Goal: Task Accomplishment & Management: Use online tool/utility

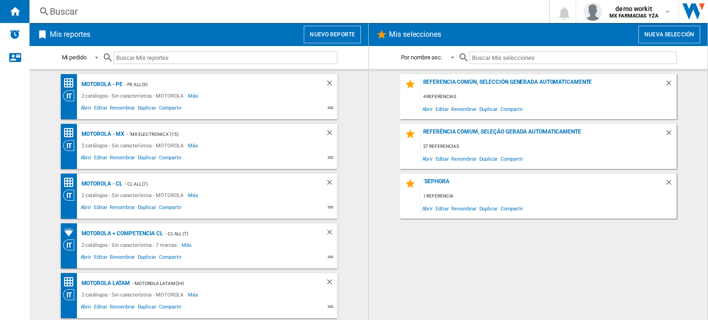
click at [346, 29] on button "Nuevo reporte" at bounding box center [332, 35] width 57 height 18
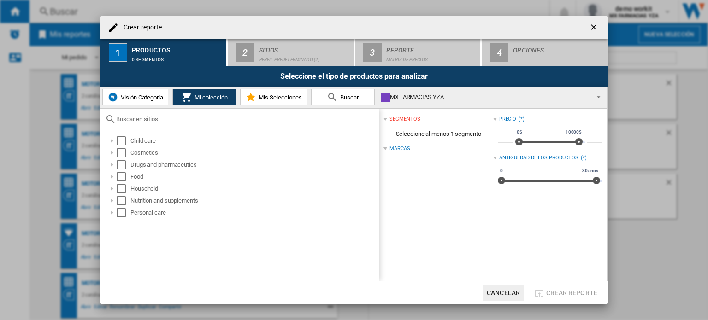
click at [415, 100] on div "MX FARMACIAS YZA" at bounding box center [485, 97] width 208 height 13
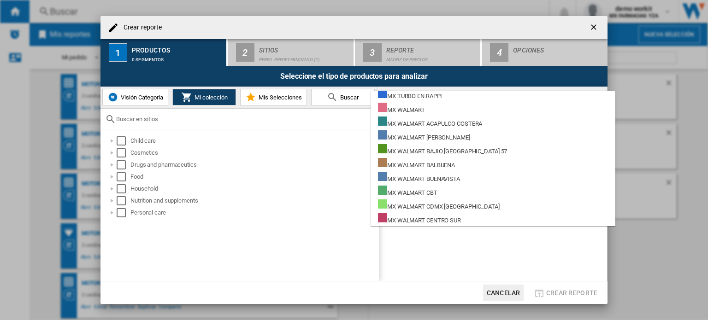
scroll to position [7235, 0]
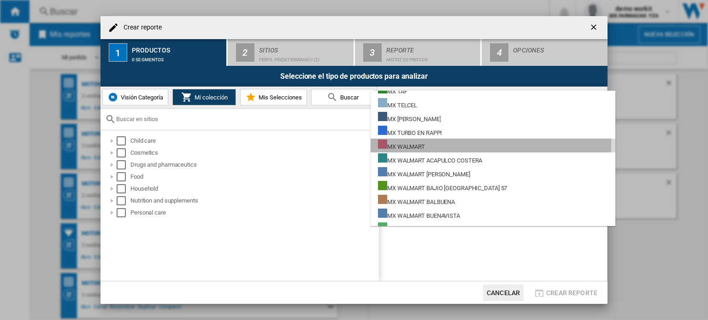
click at [438, 141] on md-option "MX WALMART" at bounding box center [492, 146] width 245 height 14
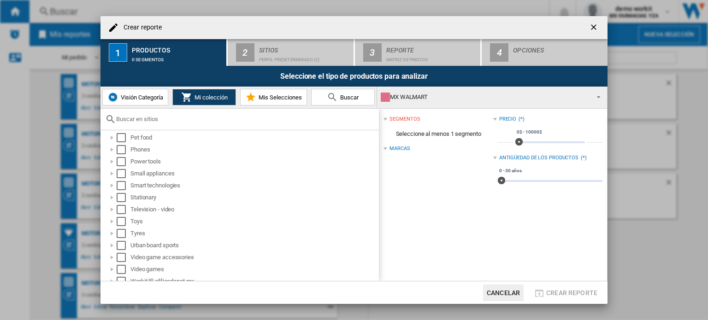
scroll to position [512, 0]
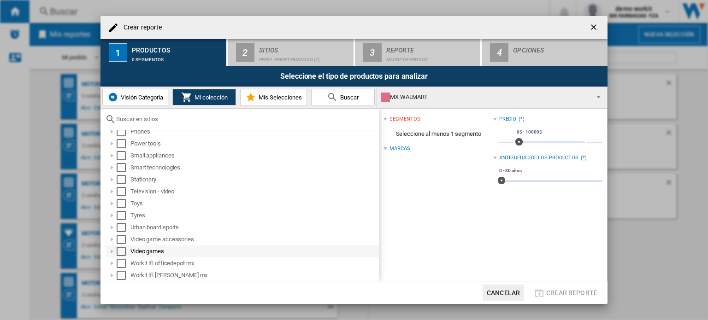
click at [120, 249] on div "Select" at bounding box center [121, 251] width 9 height 9
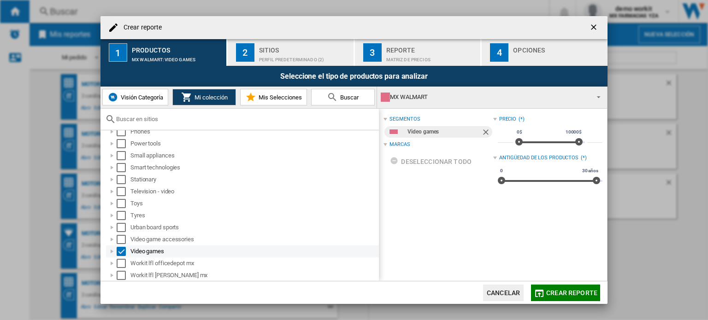
click at [112, 250] on div at bounding box center [111, 251] width 9 height 9
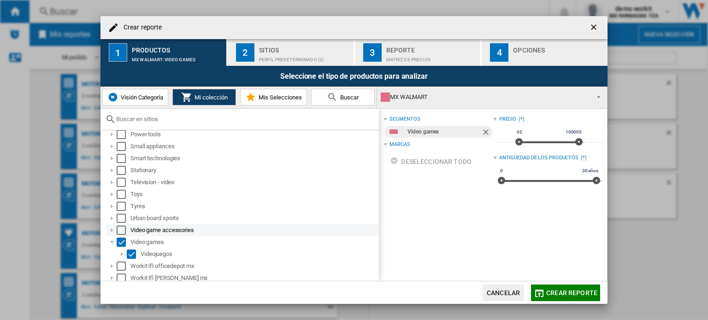
scroll to position [524, 0]
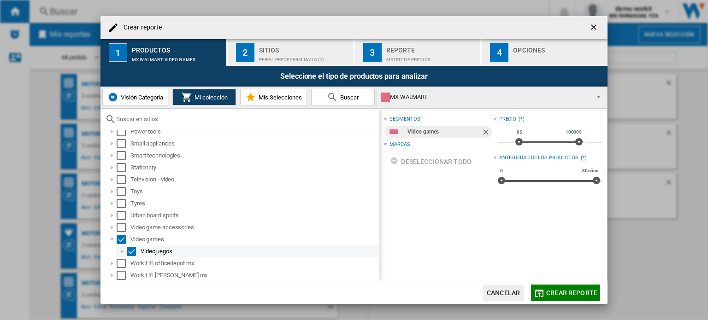
click at [120, 249] on div at bounding box center [121, 251] width 9 height 9
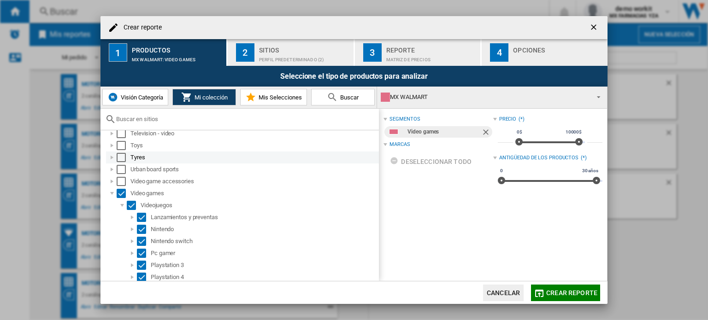
scroll to position [616, 0]
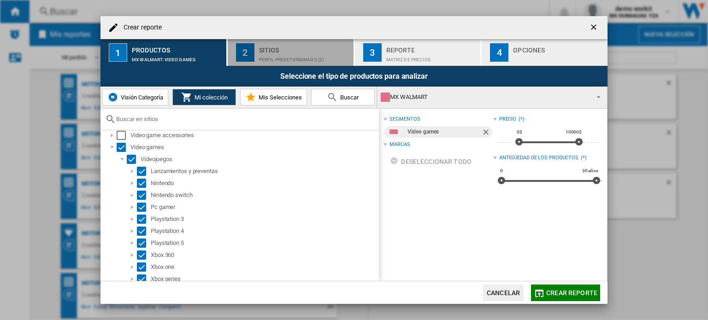
click at [280, 54] on div "Perfil predeterminado (2)" at bounding box center [304, 58] width 91 height 10
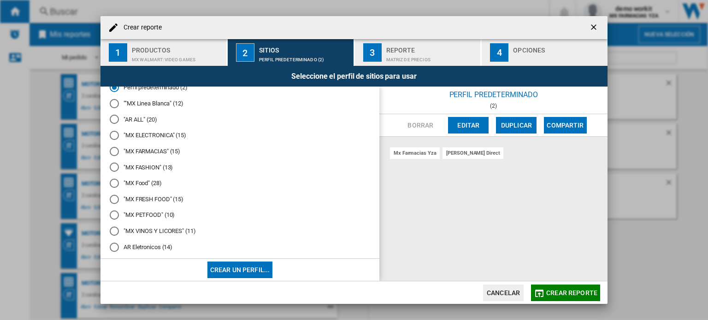
scroll to position [0, 0]
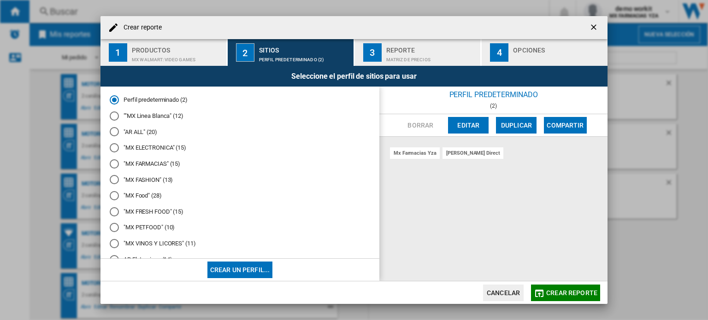
click at [153, 146] on md-radio-button ""MX ELECTRONICA" (15)" at bounding box center [240, 148] width 260 height 9
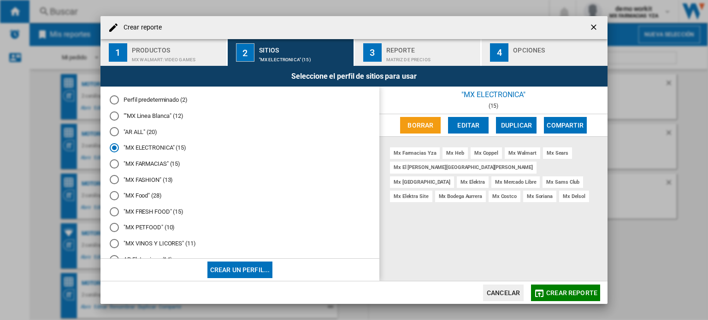
click at [536, 293] on md-icon "button" at bounding box center [538, 293] width 11 height 11
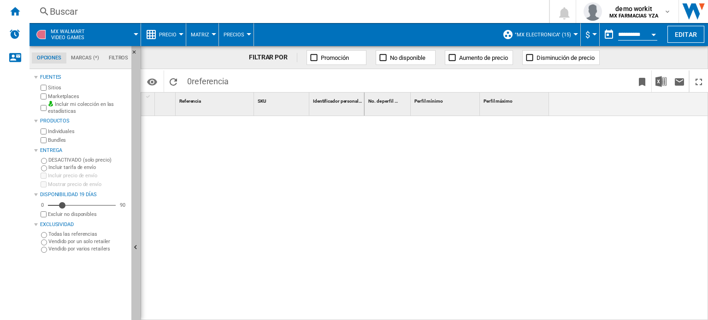
click at [138, 253] on ng-md-icon "Ocultar" at bounding box center [136, 248] width 11 height 11
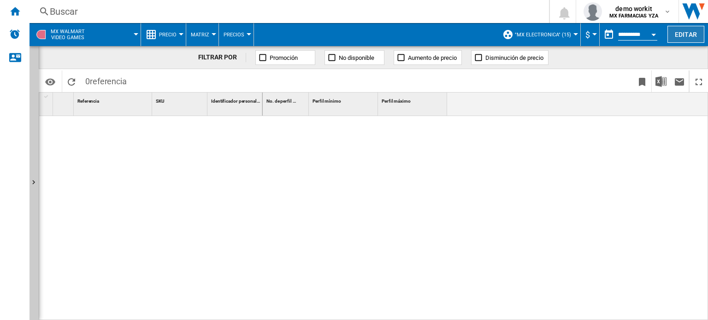
click at [683, 38] on button "Editar" at bounding box center [685, 34] width 37 height 17
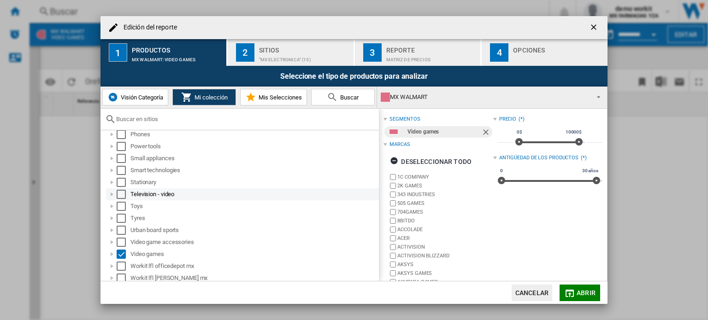
scroll to position [512, 0]
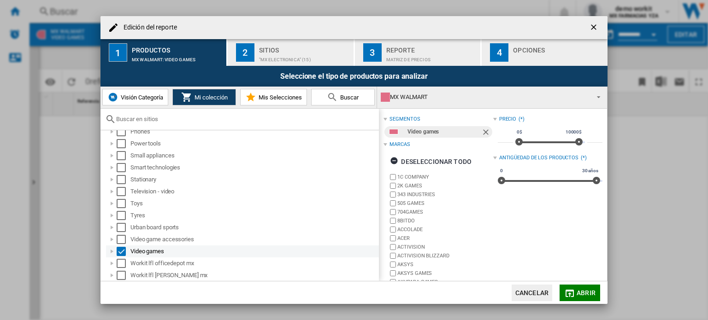
click at [112, 252] on div at bounding box center [111, 251] width 9 height 9
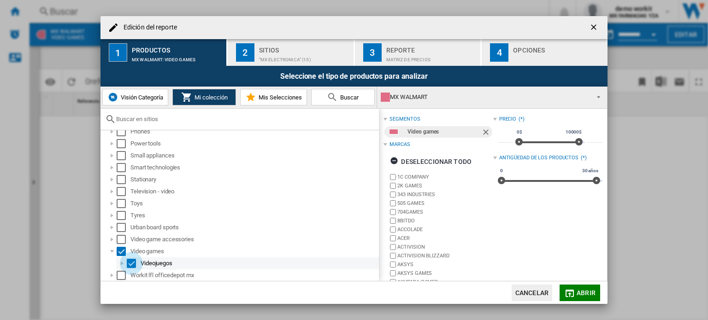
click at [130, 261] on div "Select" at bounding box center [131, 263] width 9 height 9
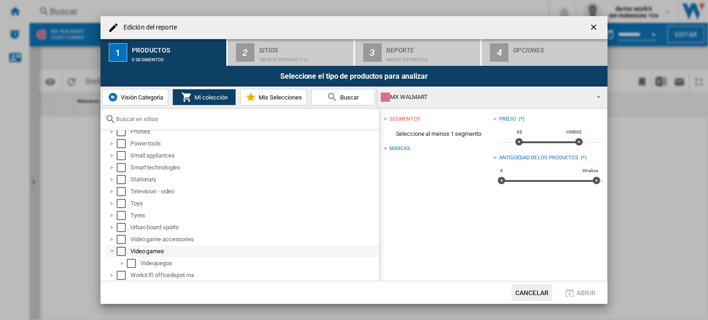
click at [119, 251] on div "Select" at bounding box center [121, 251] width 9 height 9
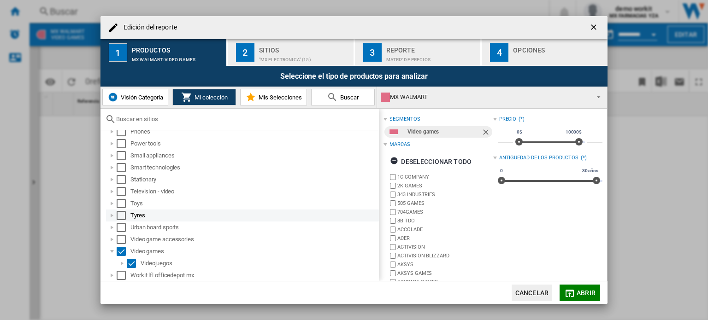
scroll to position [524, 0]
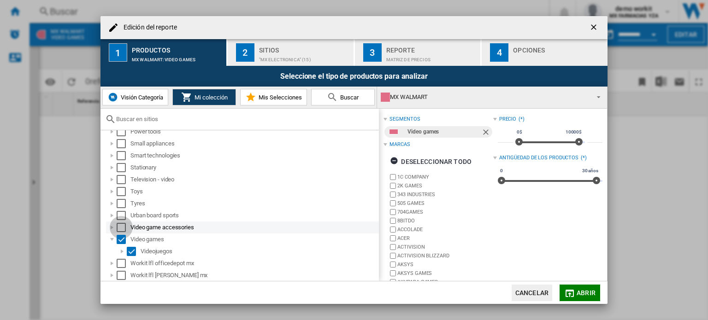
click at [118, 227] on div "Select" at bounding box center [121, 227] width 9 height 9
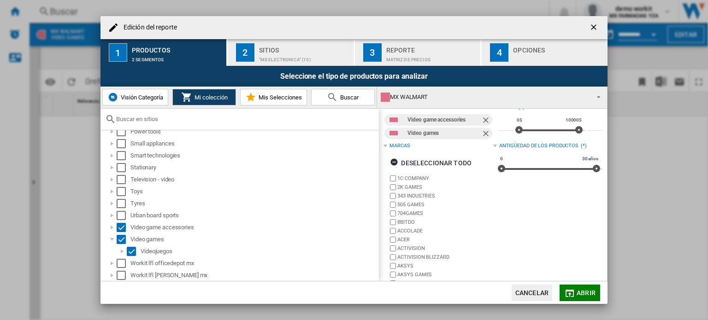
scroll to position [46, 0]
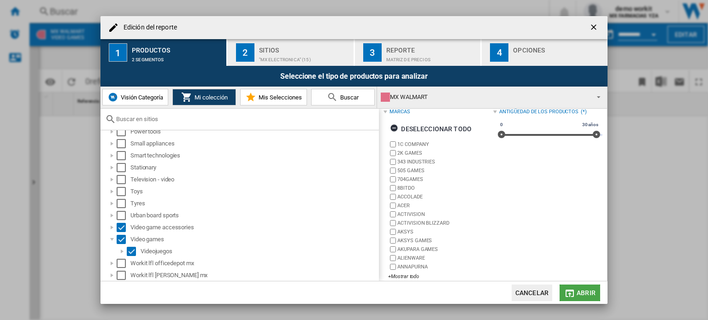
click at [576, 292] on button "Abrir" at bounding box center [579, 293] width 41 height 17
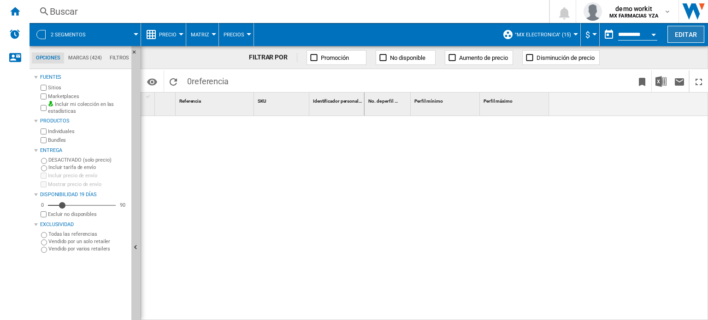
click at [692, 35] on button "Editar" at bounding box center [685, 34] width 37 height 17
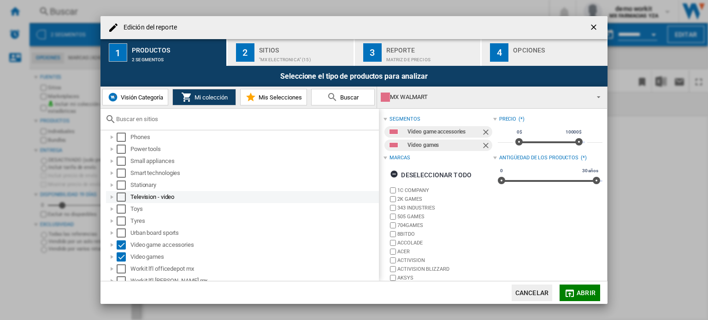
scroll to position [512, 0]
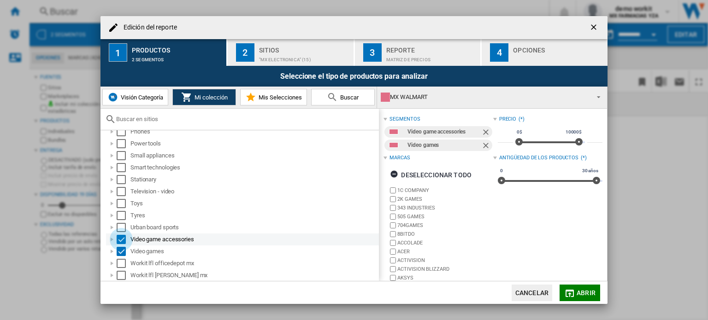
click at [122, 239] on div "Select" at bounding box center [121, 239] width 9 height 9
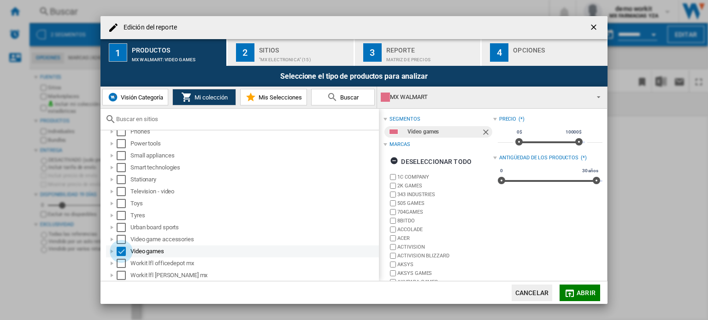
click at [121, 252] on div "Select" at bounding box center [121, 251] width 9 height 9
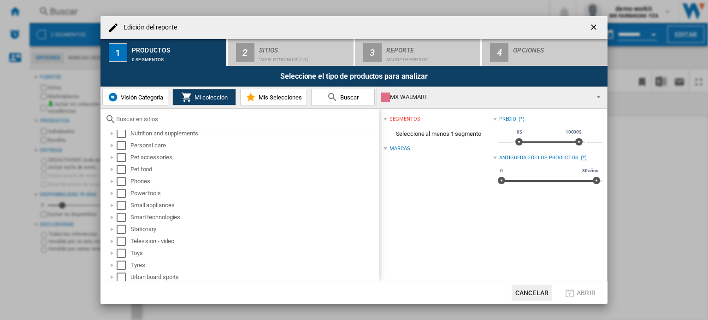
scroll to position [466, 0]
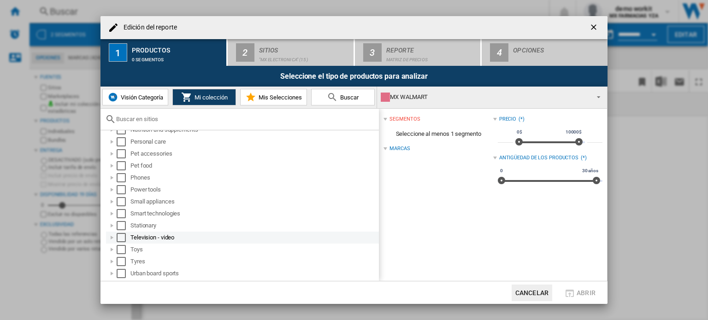
click at [121, 237] on div "Select" at bounding box center [121, 237] width 9 height 9
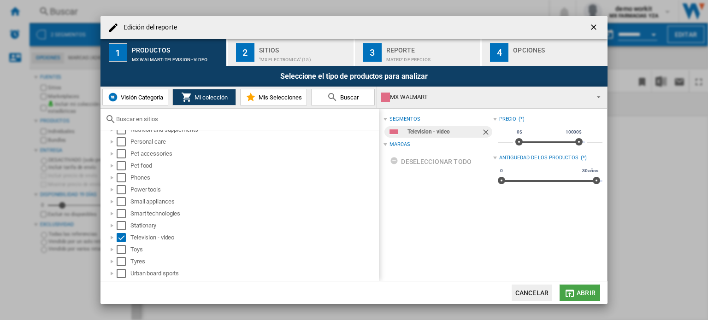
click at [586, 293] on span "Abrir" at bounding box center [585, 292] width 19 height 7
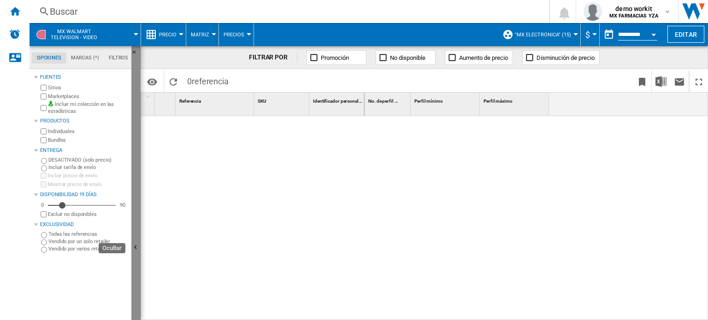
click at [135, 247] on ng-md-icon "Ocultar" at bounding box center [136, 248] width 11 height 11
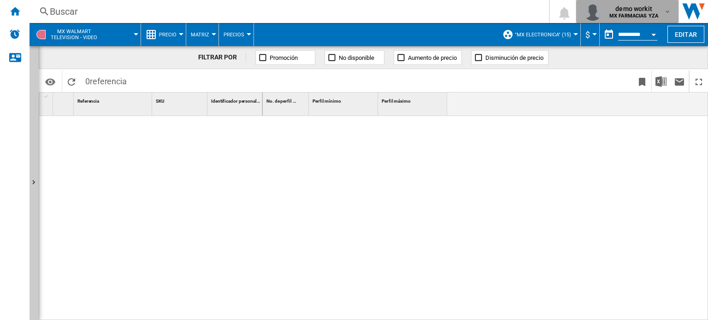
click at [659, 6] on div "demo workit MX FARMACIAS YZA" at bounding box center [634, 11] width 58 height 15
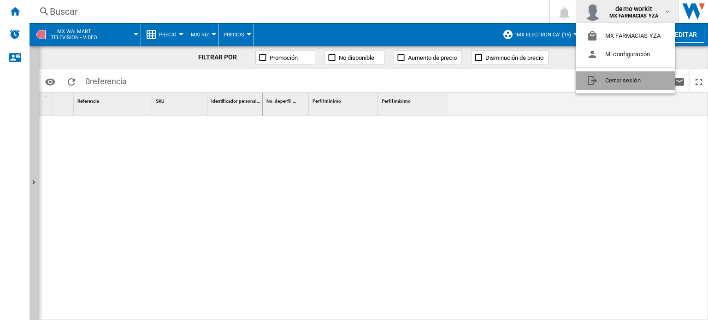
click at [644, 81] on button "Cerrar sesión" at bounding box center [625, 80] width 100 height 18
